Goal: Information Seeking & Learning: Learn about a topic

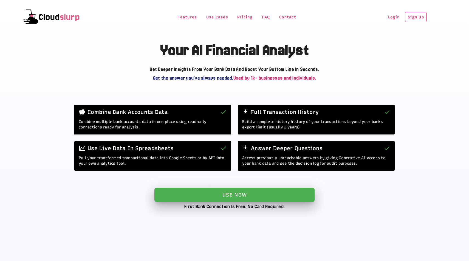
click at [407, 60] on main "Your AI Financial Analyst Get deeper insights from your bank data and boost you…" at bounding box center [234, 109] width 469 height 219
click at [188, 15] on span "Features" at bounding box center [187, 17] width 20 height 5
click at [244, 15] on span "Pricing" at bounding box center [245, 17] width 16 height 5
